Goal: Navigation & Orientation: Find specific page/section

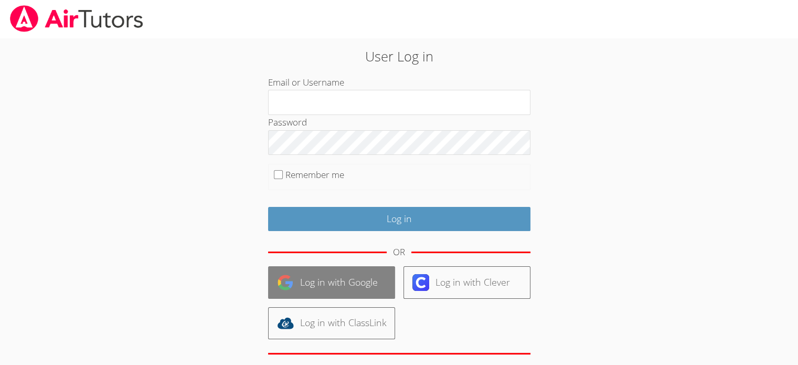
click at [319, 282] on link "Log in with Google" at bounding box center [331, 282] width 127 height 32
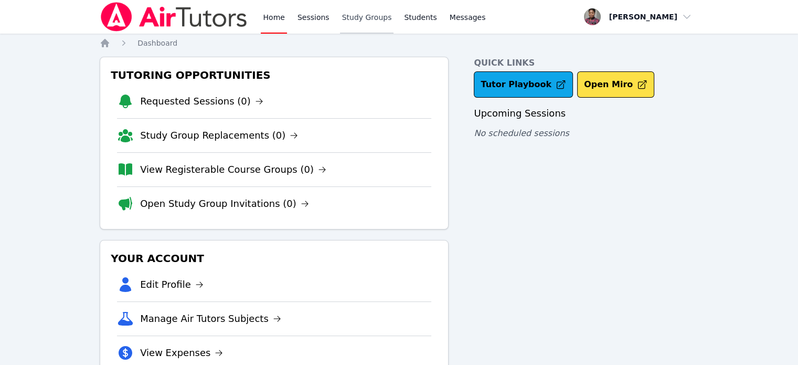
click at [362, 19] on link "Study Groups" at bounding box center [367, 17] width 54 height 34
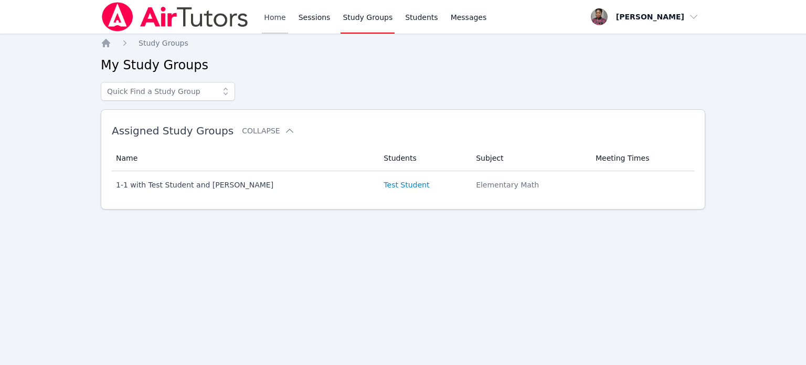
click at [277, 17] on link "Home" at bounding box center [275, 17] width 26 height 34
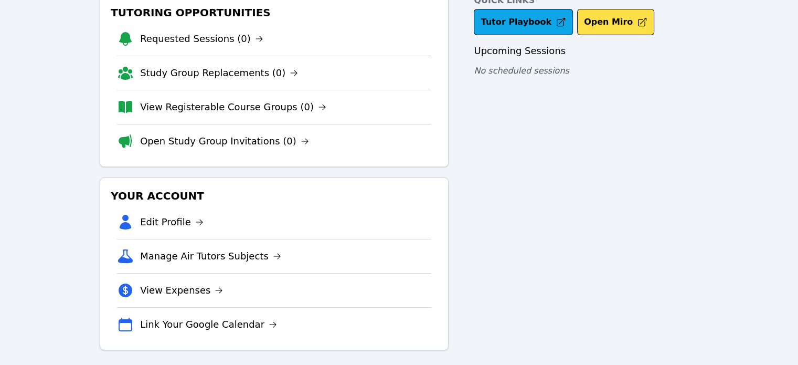
scroll to position [67, 0]
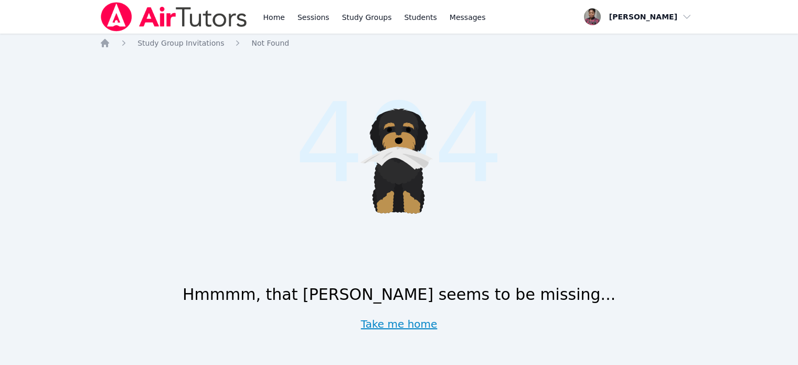
click at [405, 324] on link "Take me home" at bounding box center [399, 324] width 77 height 15
